Goal: Transaction & Acquisition: Purchase product/service

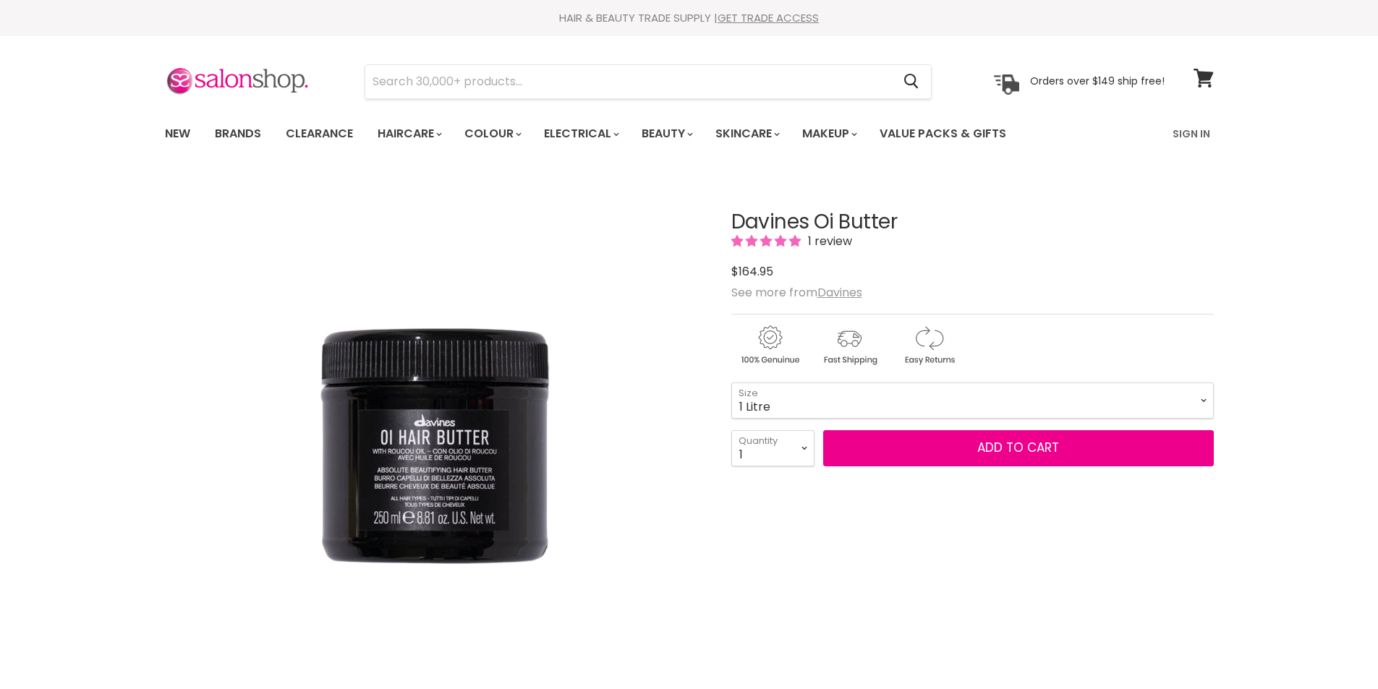
click at [812, 234] on span "1 review" at bounding box center [828, 241] width 48 height 17
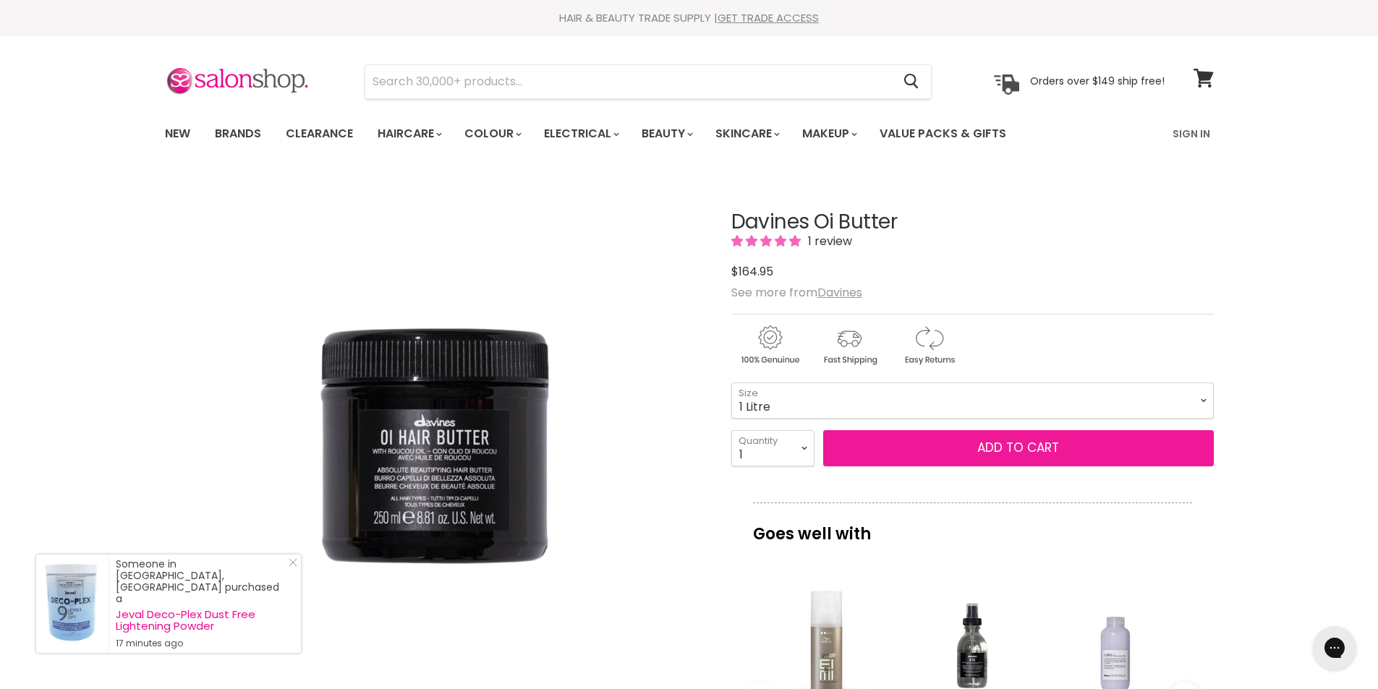
click at [984, 457] on button "Add to cart" at bounding box center [1018, 448] width 391 height 36
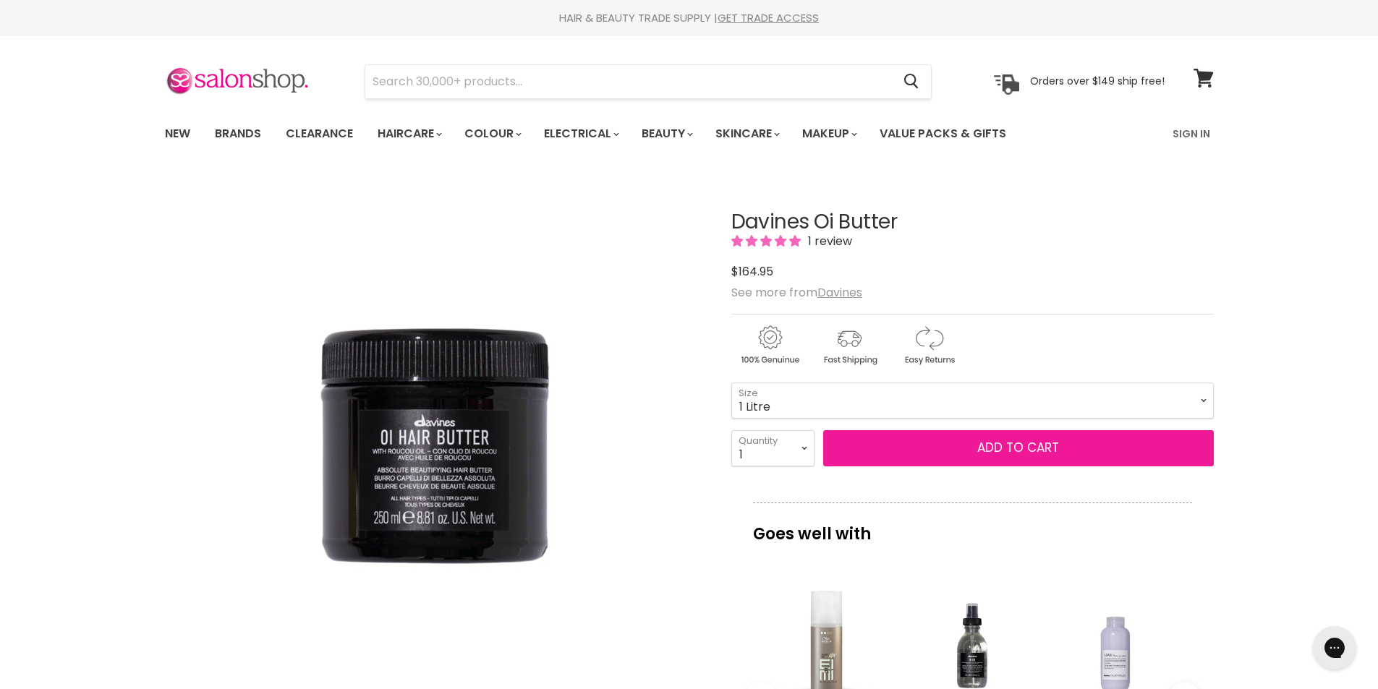
click at [1060, 447] on button "Add to cart" at bounding box center [1018, 448] width 391 height 36
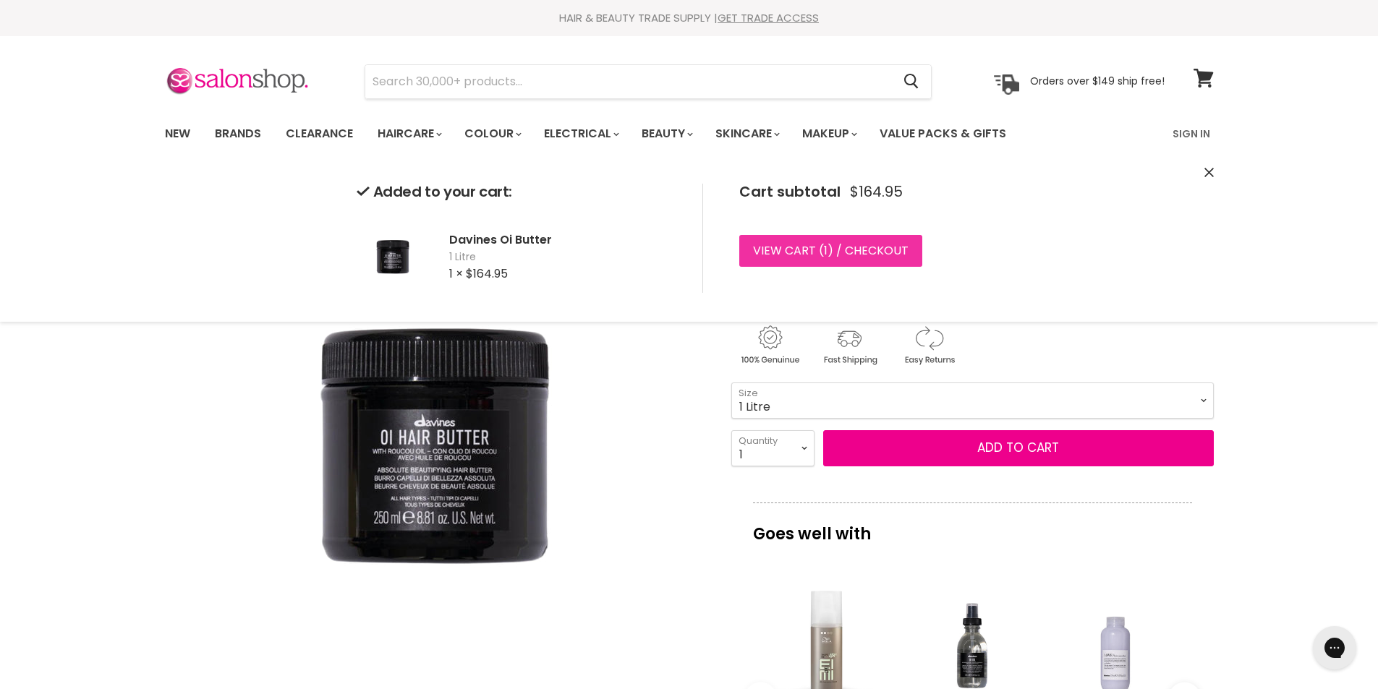
click at [800, 252] on link "View cart ( 1 ) / Checkout" at bounding box center [830, 251] width 183 height 32
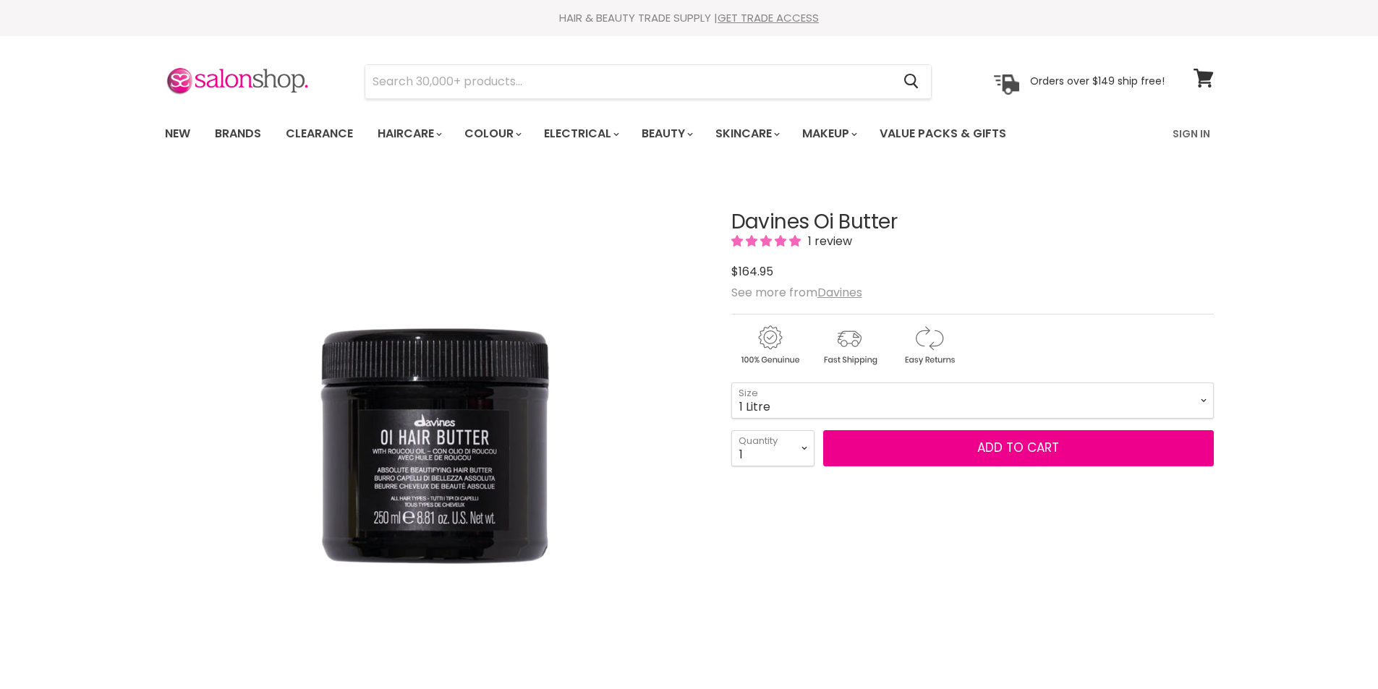
select select "250ml"
click at [731, 383] on select "250ml 1 Litre" at bounding box center [972, 401] width 482 height 36
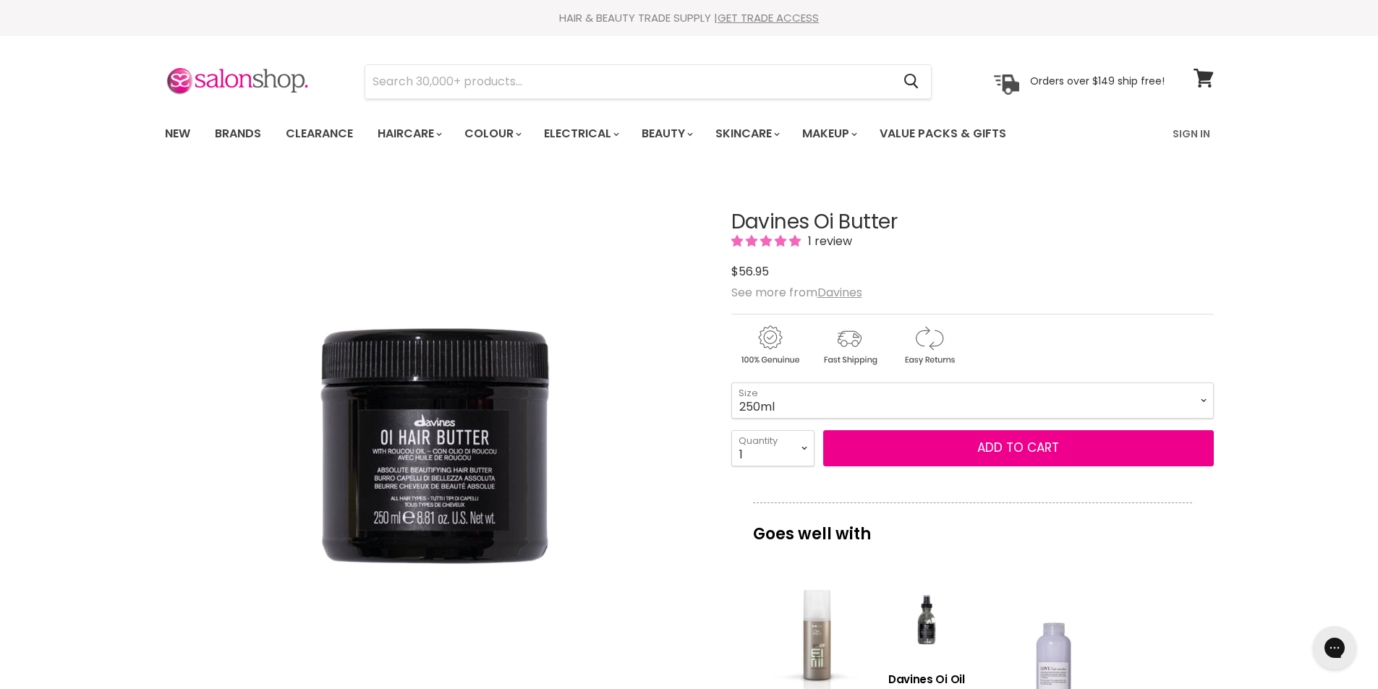
click at [804, 411] on select "250ml 1 Litre" at bounding box center [972, 401] width 482 height 36
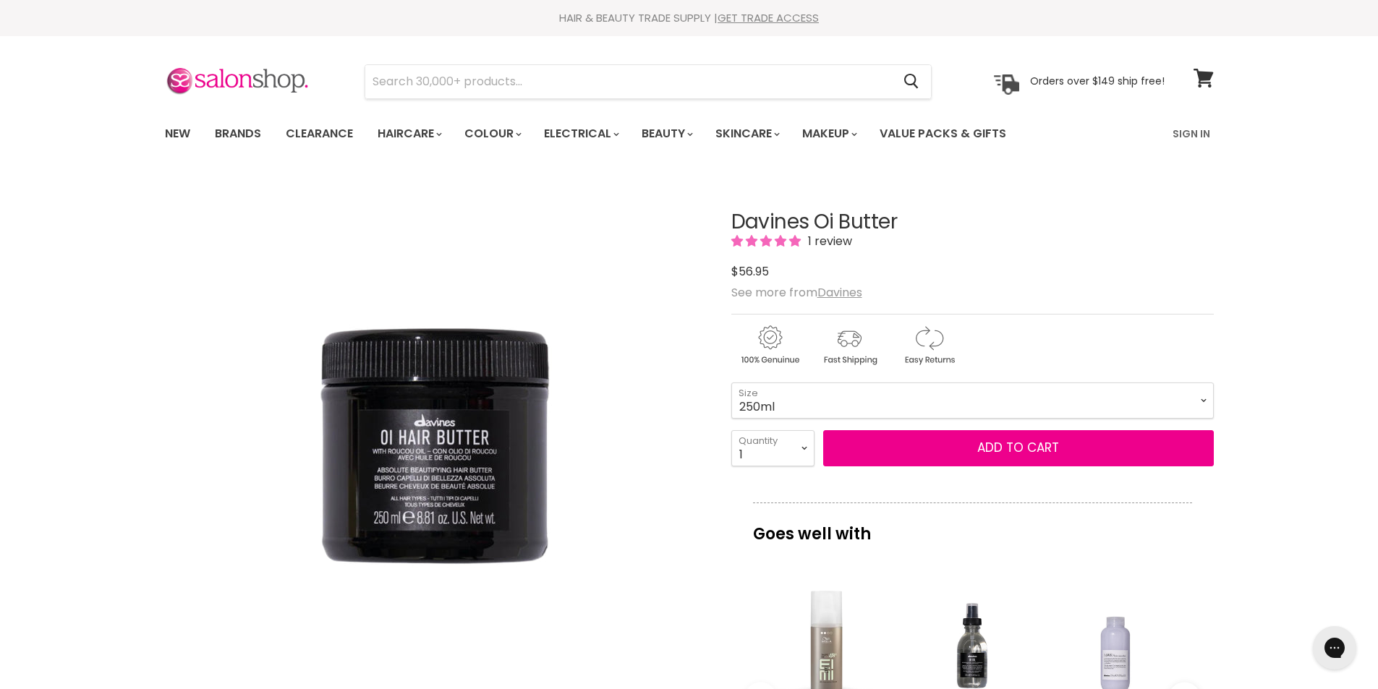
click at [731, 383] on select "250ml 1 Litre" at bounding box center [972, 401] width 482 height 36
click at [1206, 83] on icon at bounding box center [1203, 78] width 20 height 19
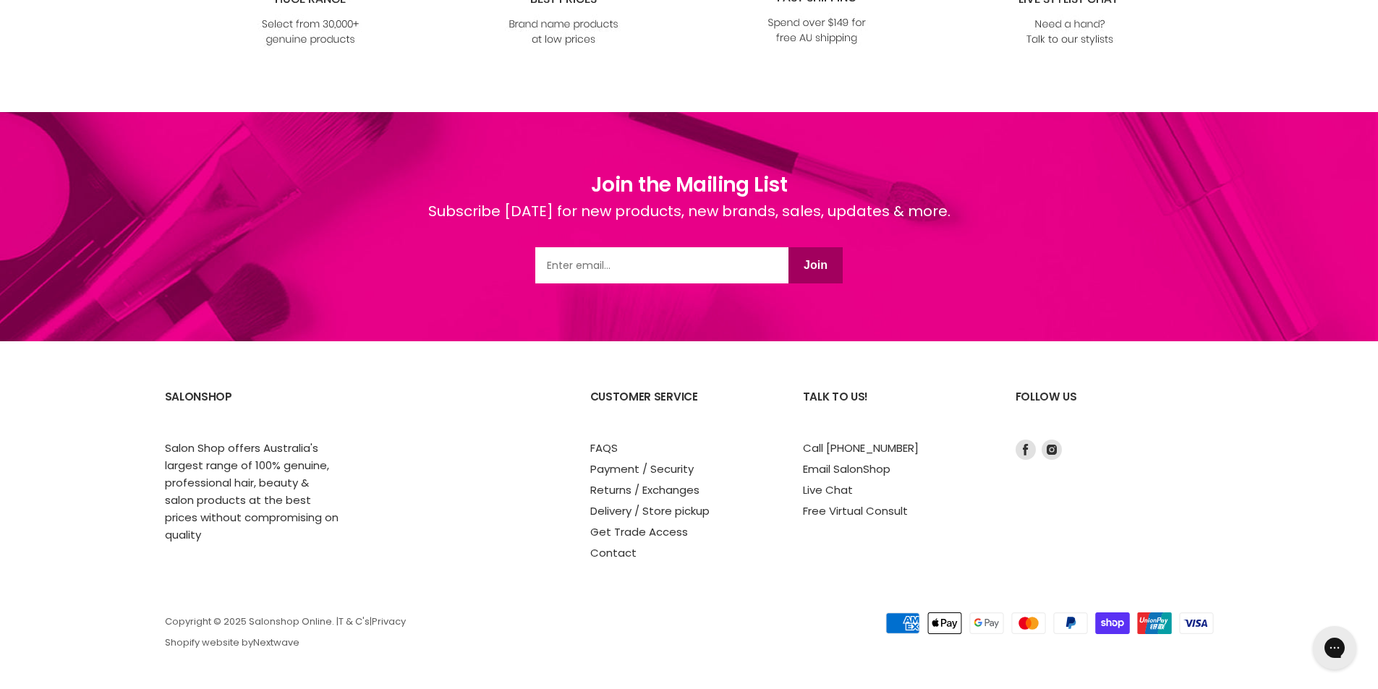
click at [630, 545] on li "Contact" at bounding box center [682, 553] width 184 height 17
click at [630, 547] on link "Contact" at bounding box center [613, 552] width 46 height 15
